Goal: Entertainment & Leisure: Consume media (video, audio)

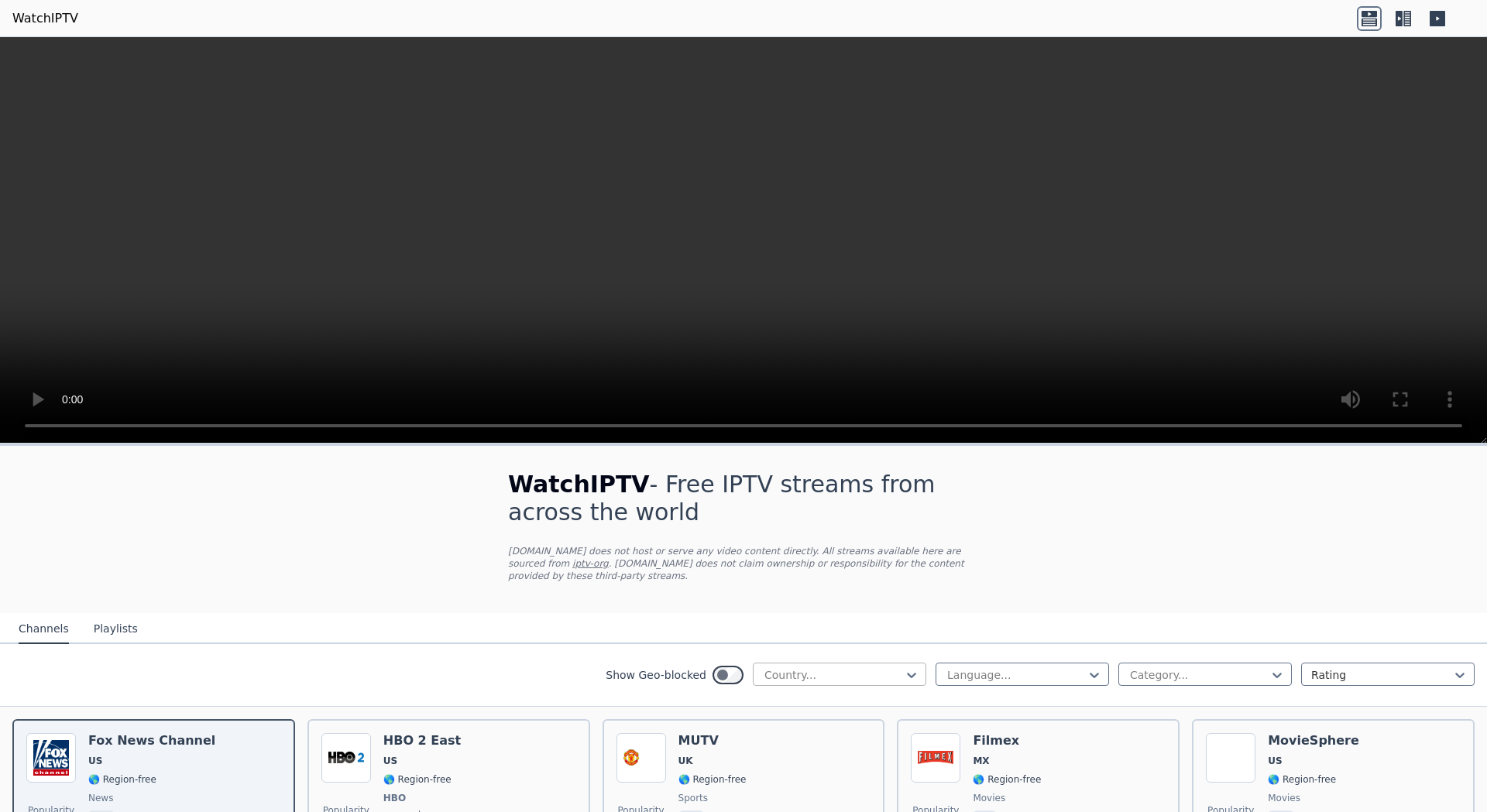
click at [874, 667] on div at bounding box center [833, 675] width 141 height 16
click at [803, 695] on div "All countries" at bounding box center [839, 709] width 173 height 28
click at [1006, 667] on div at bounding box center [1015, 675] width 141 height 16
click at [970, 730] on div "Arabic" at bounding box center [1021, 737] width 173 height 28
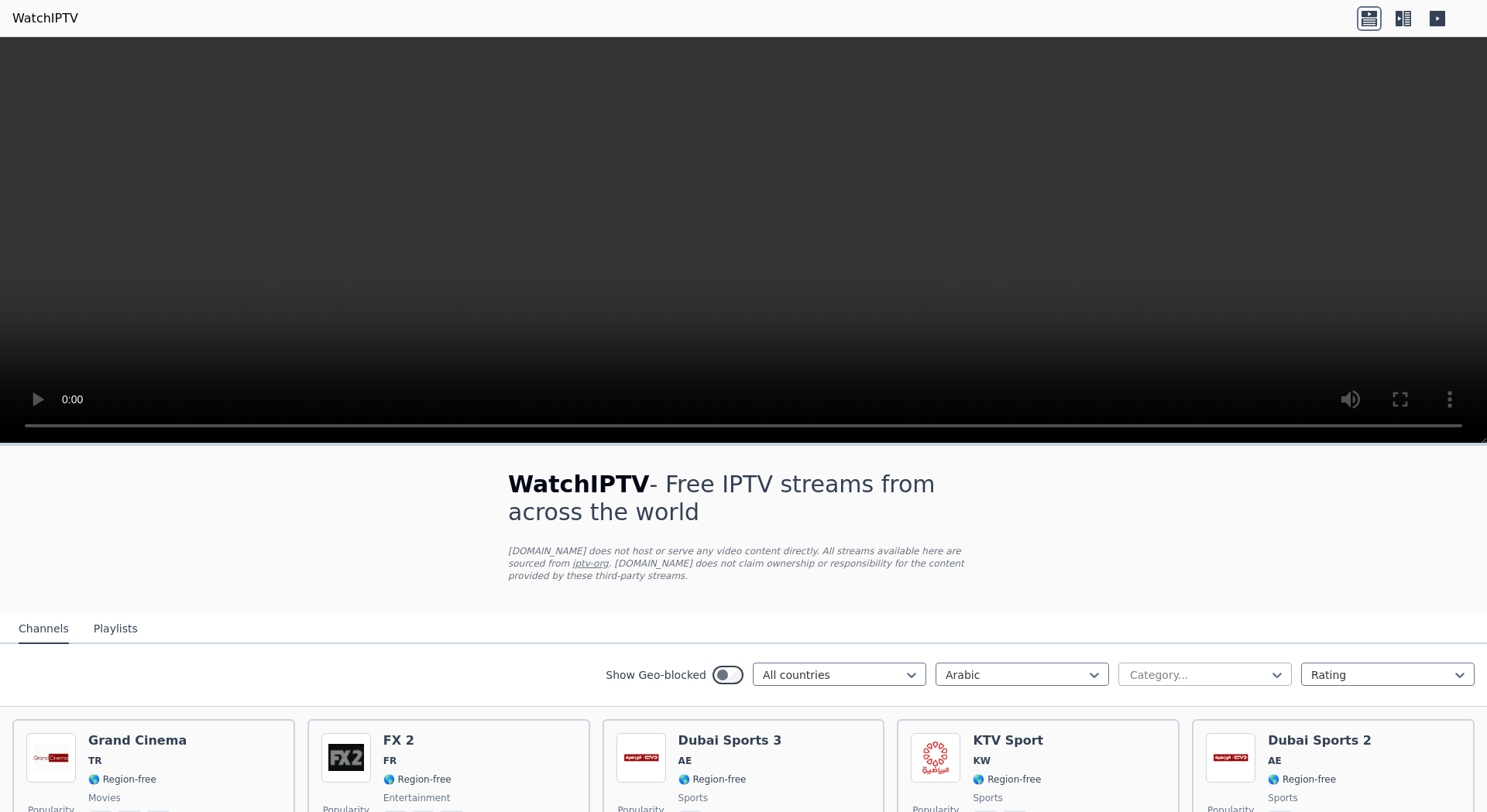
click at [1173, 667] on div at bounding box center [1199, 675] width 141 height 16
click at [1141, 732] on div "Sports" at bounding box center [1205, 746] width 173 height 28
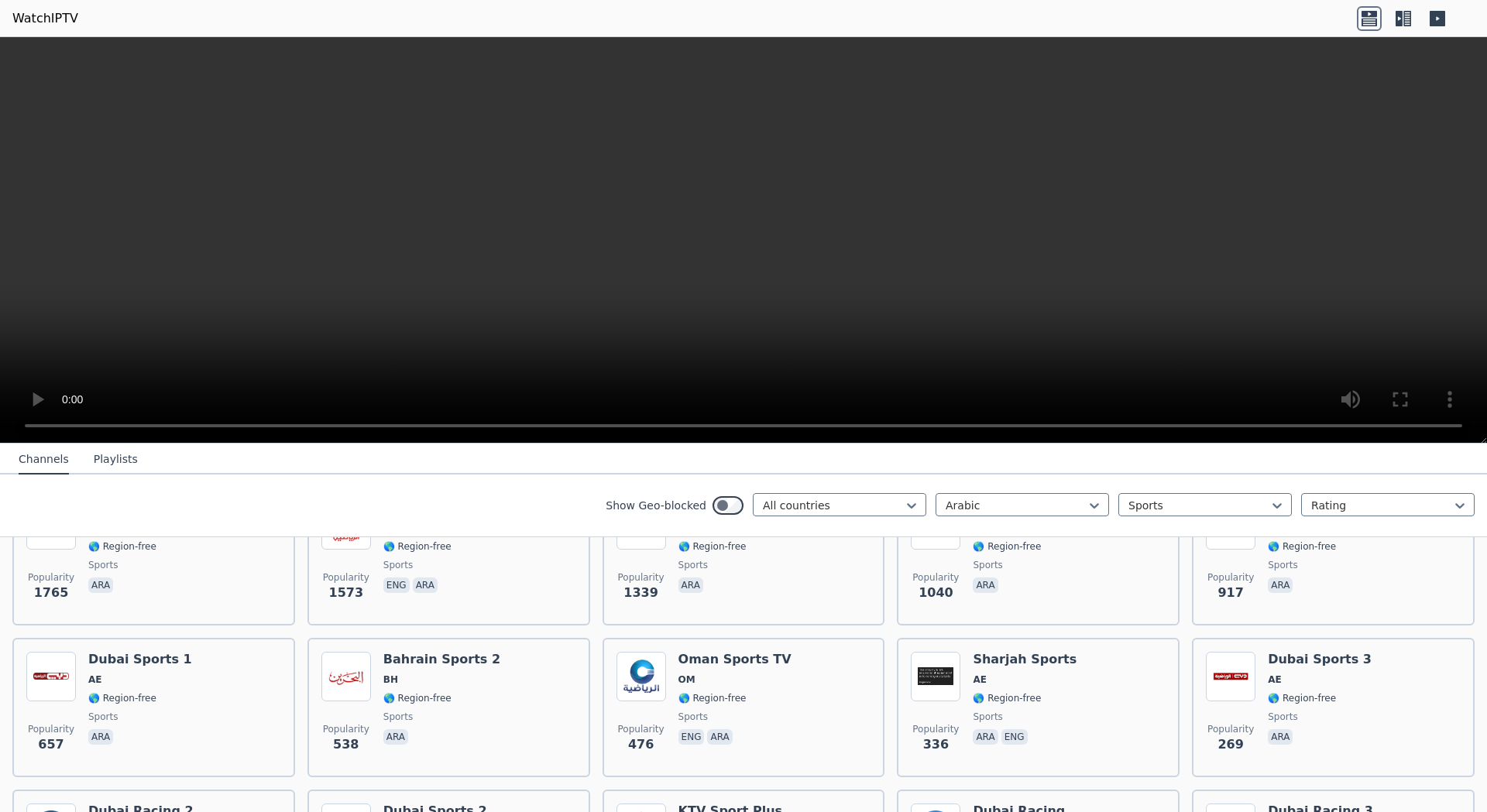
scroll to position [93, 0]
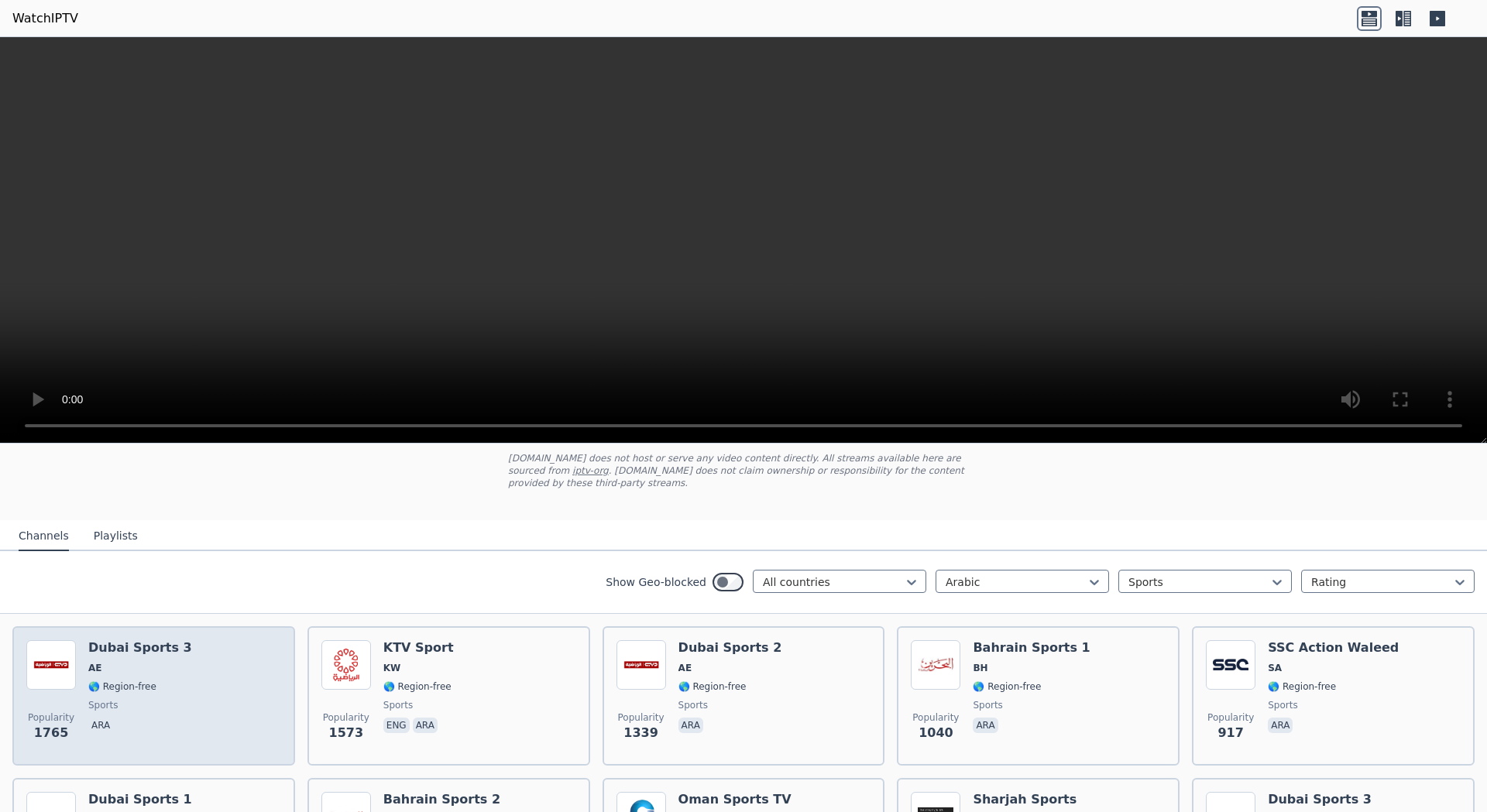
click at [119, 640] on h6 "Dubai Sports 3" at bounding box center [140, 648] width 104 height 16
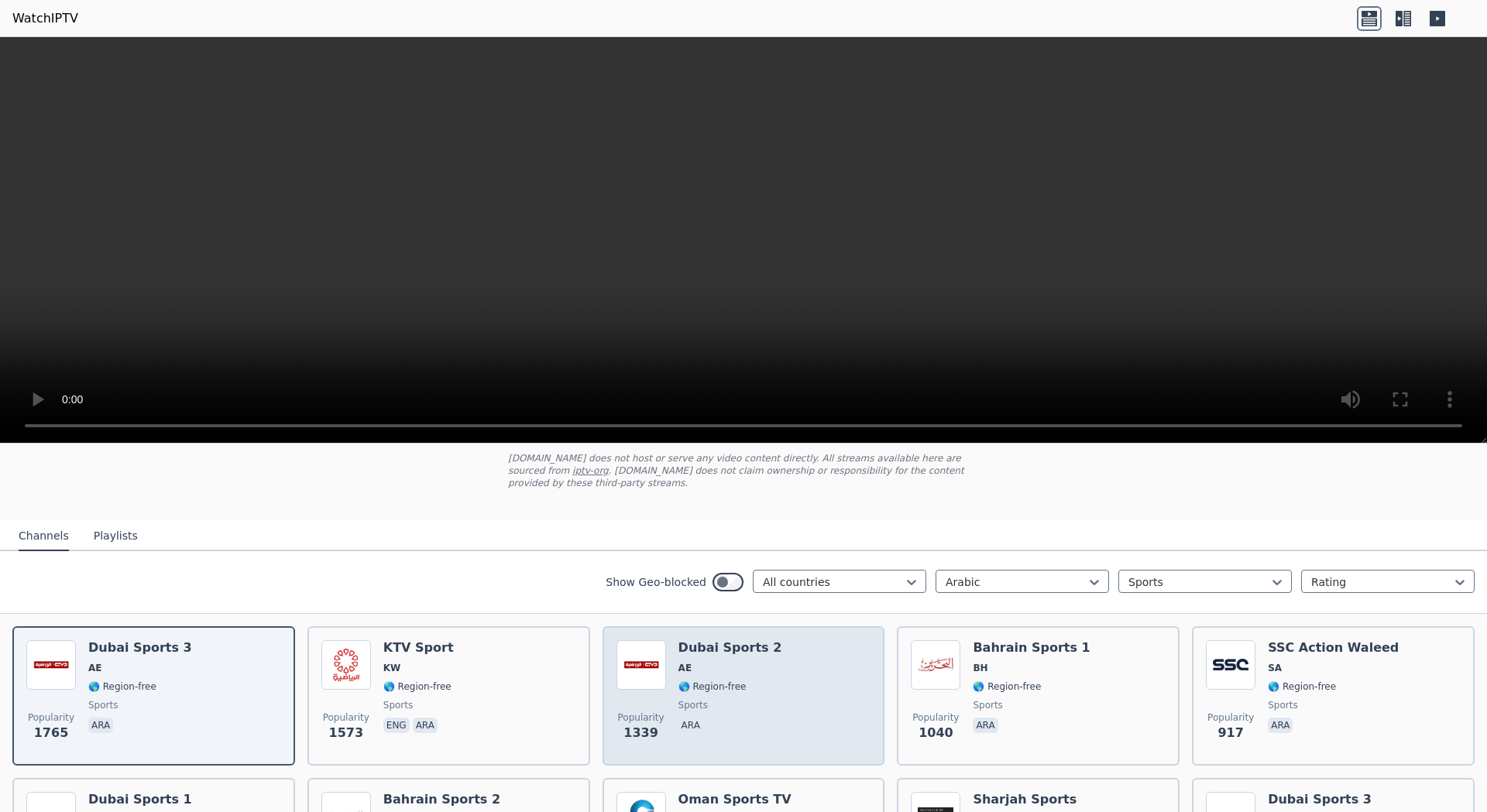
click at [729, 661] on span "AE" at bounding box center [730, 667] width 104 height 13
